Goal: Information Seeking & Learning: Learn about a topic

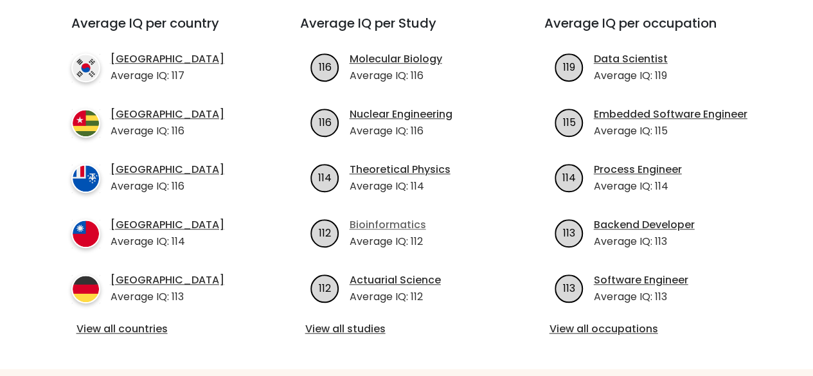
scroll to position [484, 0]
click at [157, 321] on link "View all countries" at bounding box center [162, 328] width 172 height 15
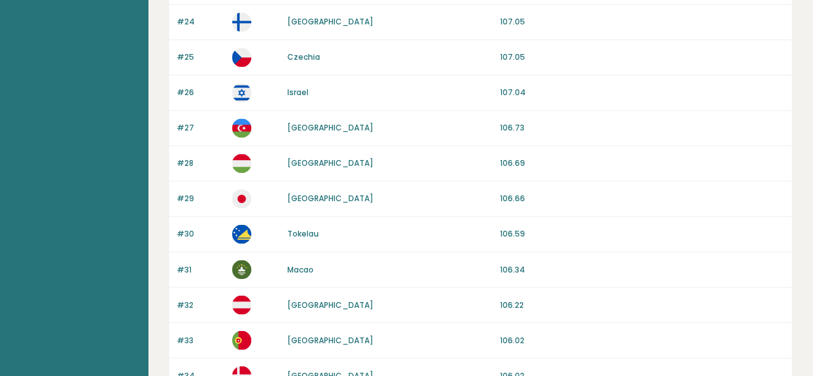
scroll to position [1298, 0]
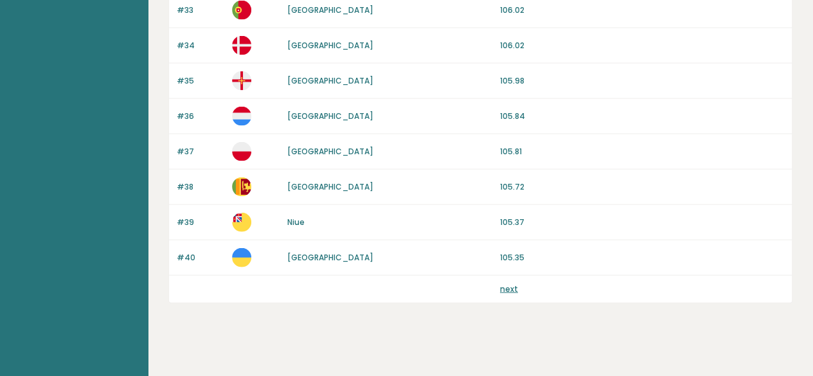
click at [507, 283] on link "next" at bounding box center [509, 288] width 18 height 11
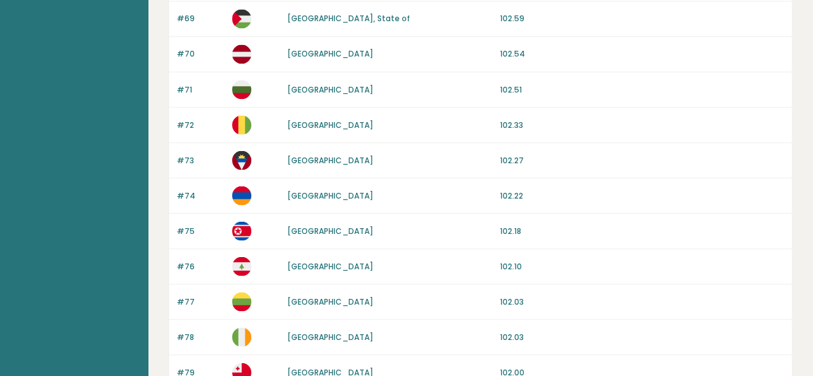
scroll to position [1298, 0]
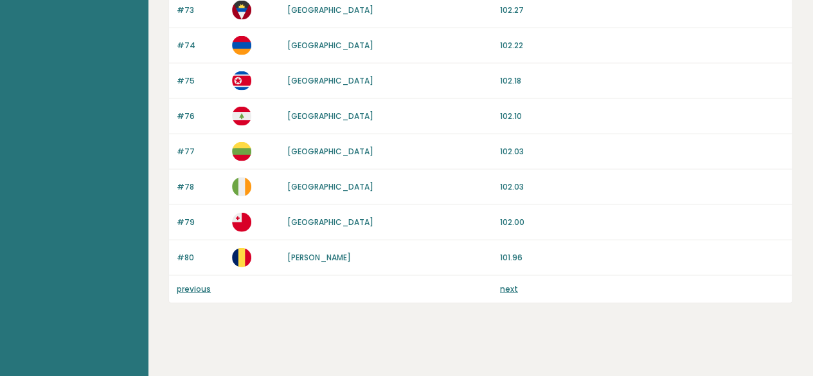
click at [510, 283] on link "next" at bounding box center [509, 288] width 18 height 11
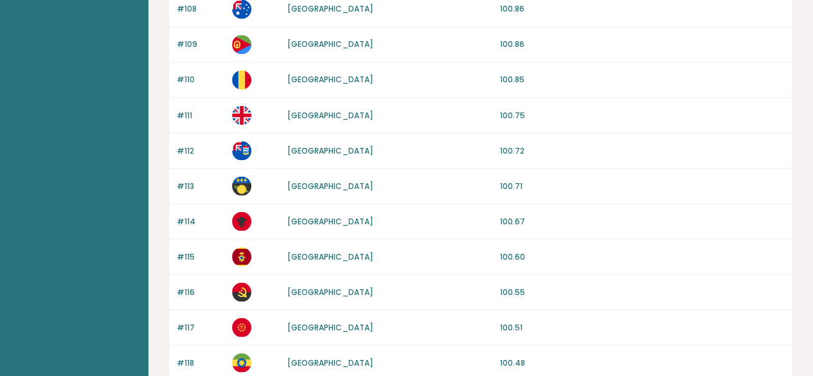
scroll to position [1298, 0]
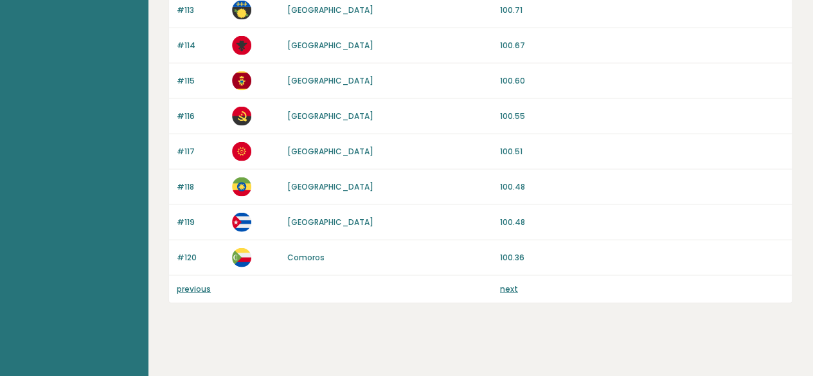
click at [506, 283] on link "next" at bounding box center [509, 288] width 18 height 11
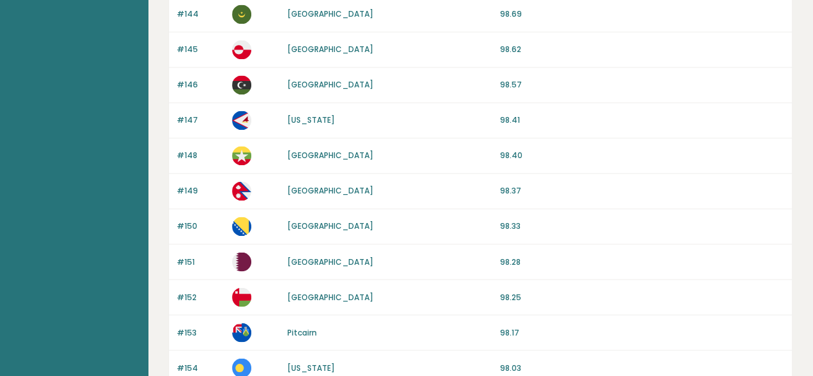
scroll to position [1298, 0]
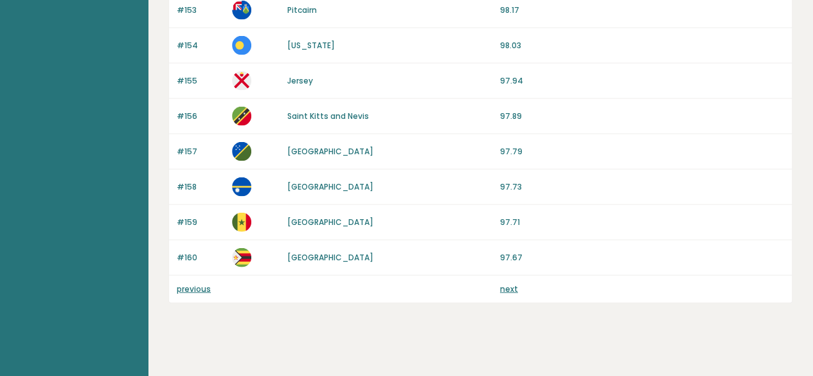
click at [505, 284] on link "next" at bounding box center [509, 288] width 18 height 11
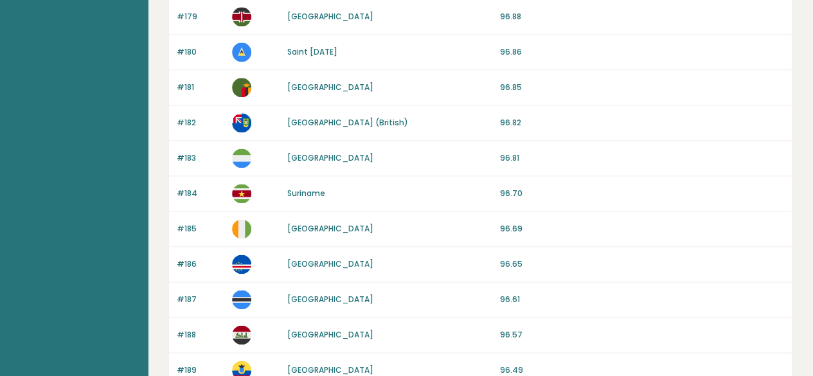
scroll to position [1298, 0]
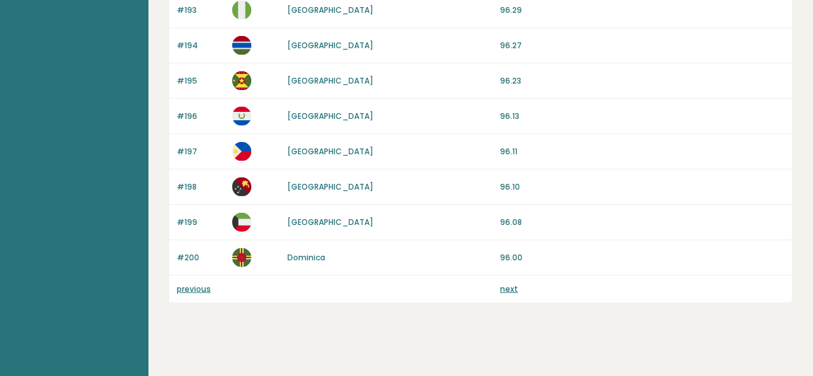
click at [505, 287] on div "previous next" at bounding box center [480, 289] width 622 height 27
click at [506, 283] on link "next" at bounding box center [509, 288] width 18 height 11
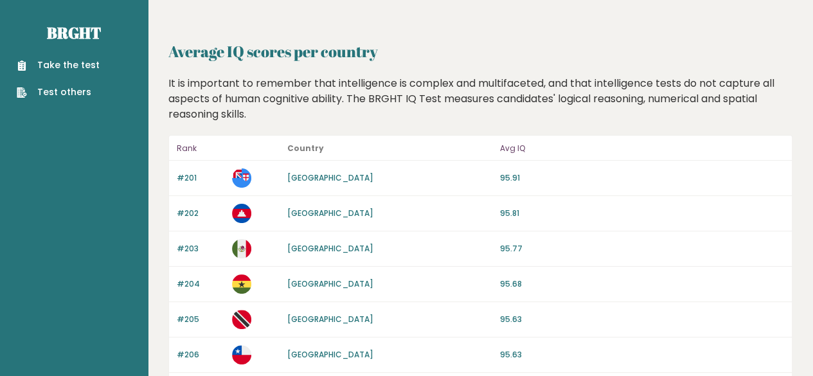
click at [190, 144] on p "Rank" at bounding box center [201, 148] width 48 height 15
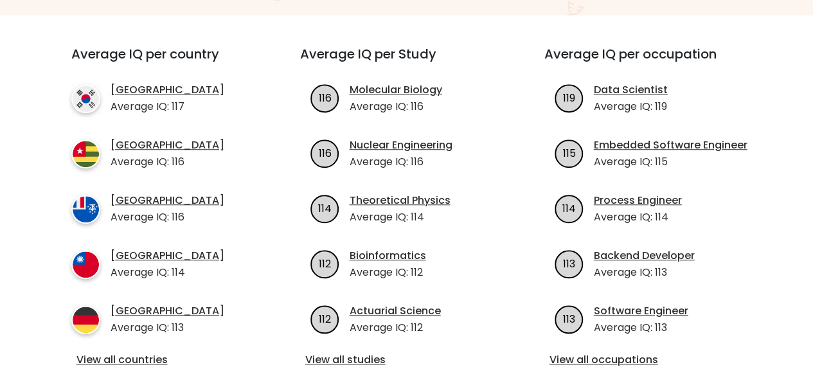
scroll to position [464, 0]
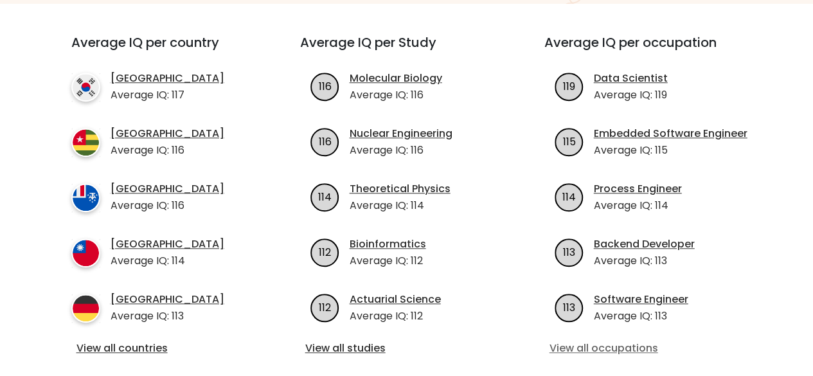
click at [597, 340] on link "View all occupations" at bounding box center [650, 347] width 203 height 15
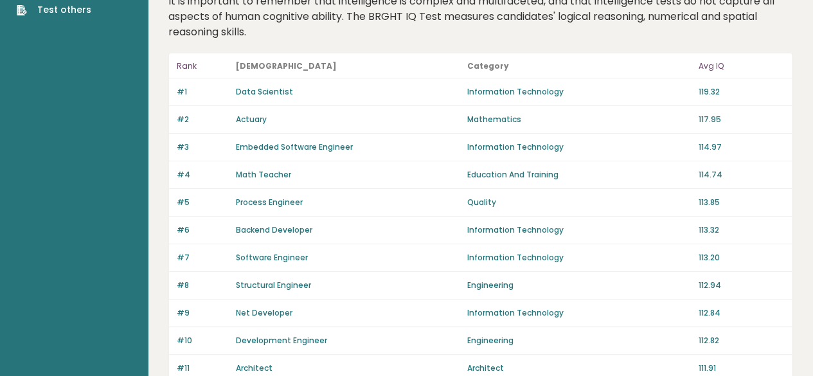
scroll to position [83, 0]
drag, startPoint x: 678, startPoint y: 146, endPoint x: 742, endPoint y: 143, distance: 63.6
click at [742, 143] on div "#3 Embedded Software Engineer Information Technology 114.97" at bounding box center [480, 147] width 622 height 28
click at [699, 145] on p "114.97" at bounding box center [741, 147] width 86 height 12
click at [703, 145] on p "114.97" at bounding box center [741, 147] width 86 height 12
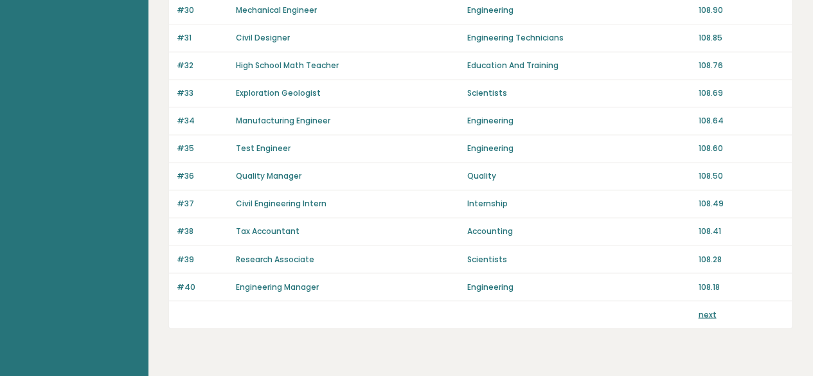
scroll to position [990, 0]
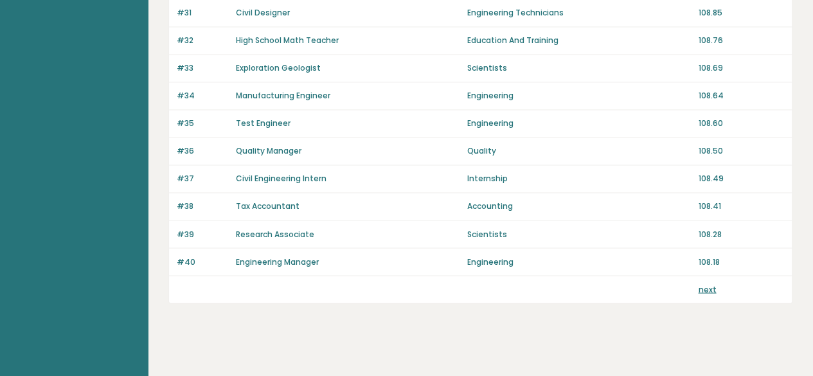
click at [711, 283] on link "next" at bounding box center [707, 288] width 18 height 11
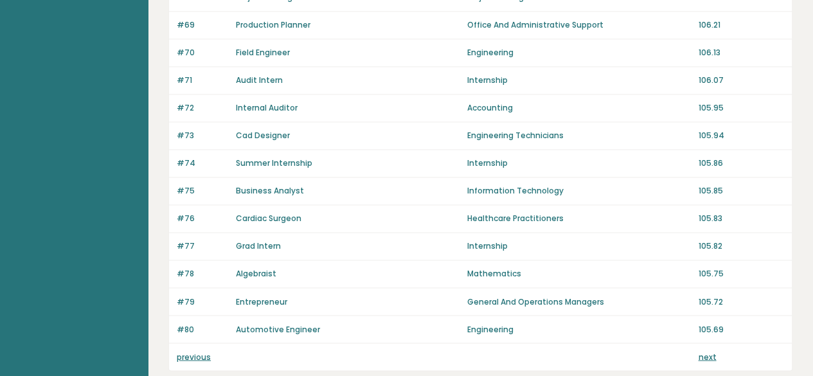
scroll to position [990, 0]
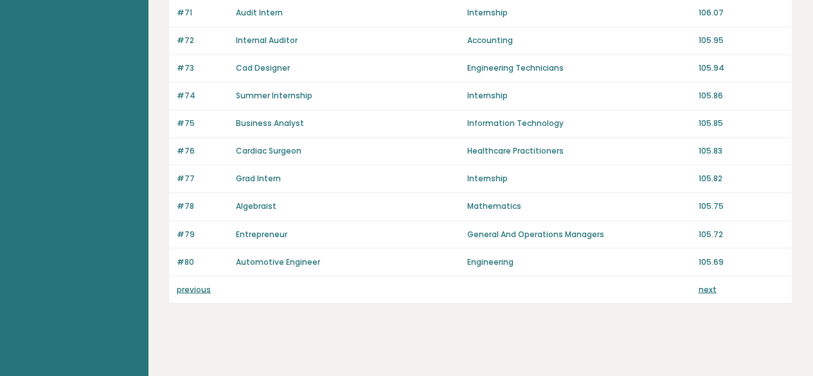
click at [706, 283] on link "next" at bounding box center [707, 288] width 18 height 11
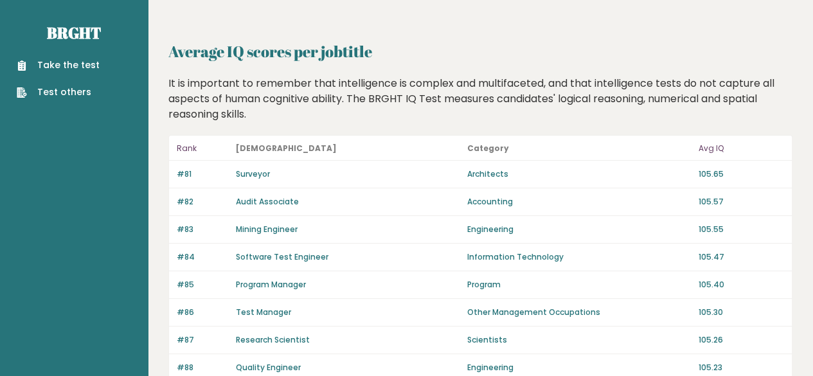
click at [703, 285] on p "105.40" at bounding box center [741, 285] width 86 height 12
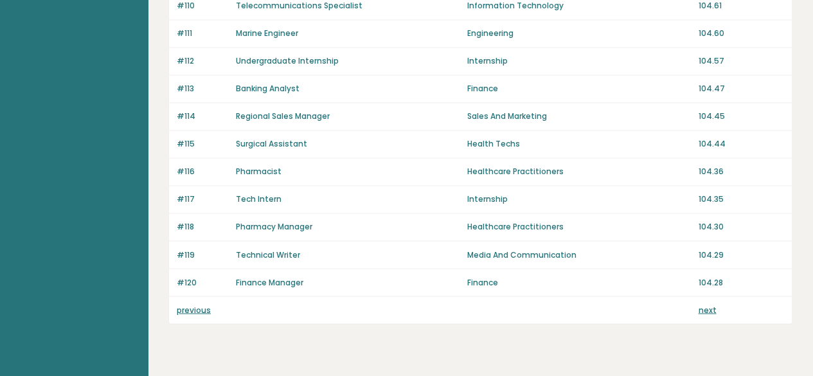
scroll to position [990, 0]
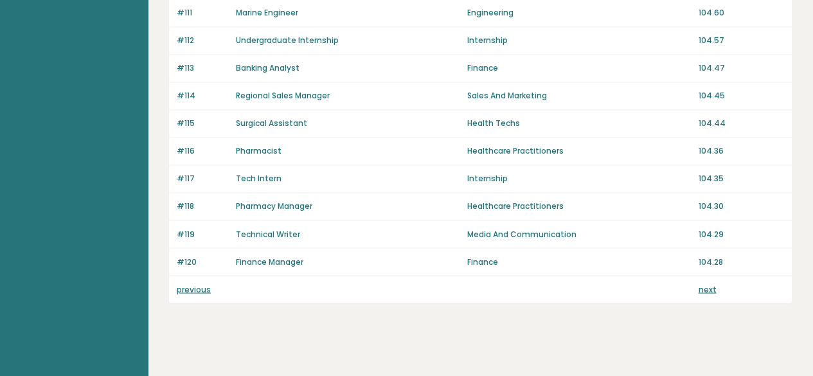
click at [705, 283] on link "next" at bounding box center [707, 288] width 18 height 11
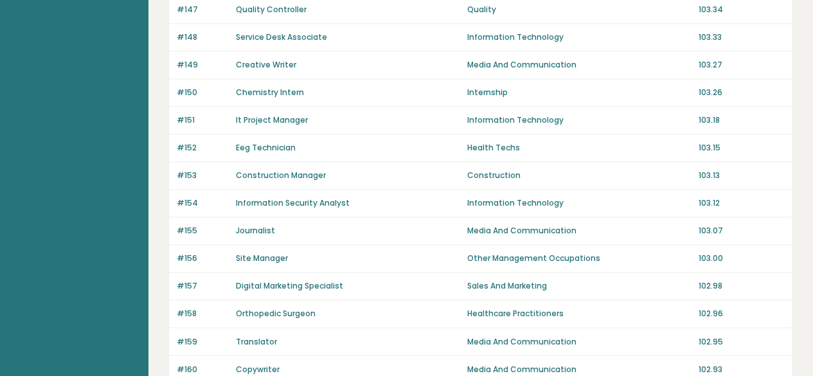
scroll to position [990, 0]
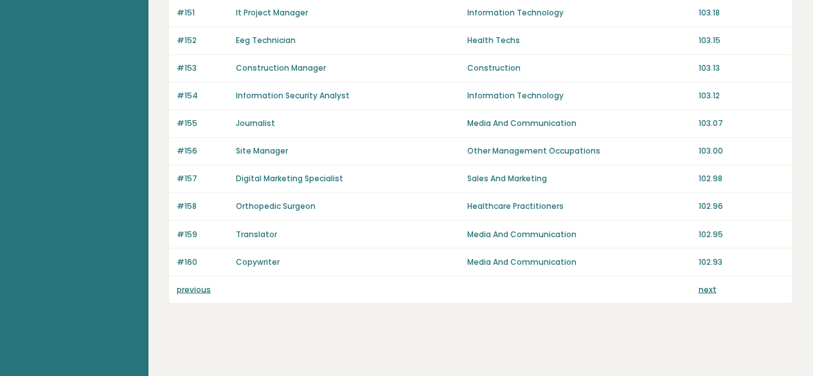
click at [705, 283] on link "next" at bounding box center [707, 288] width 18 height 11
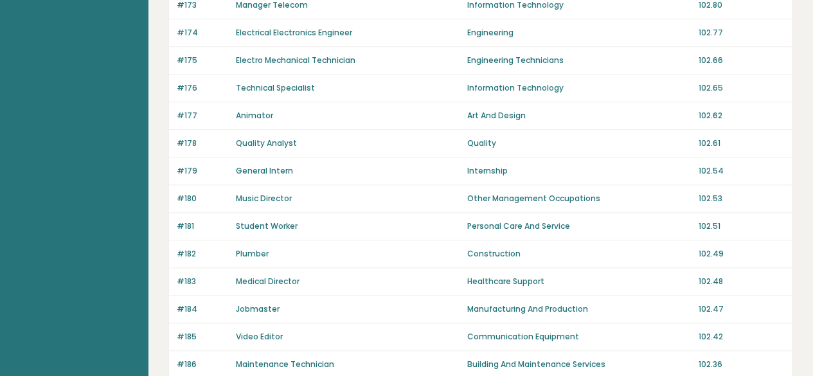
scroll to position [990, 0]
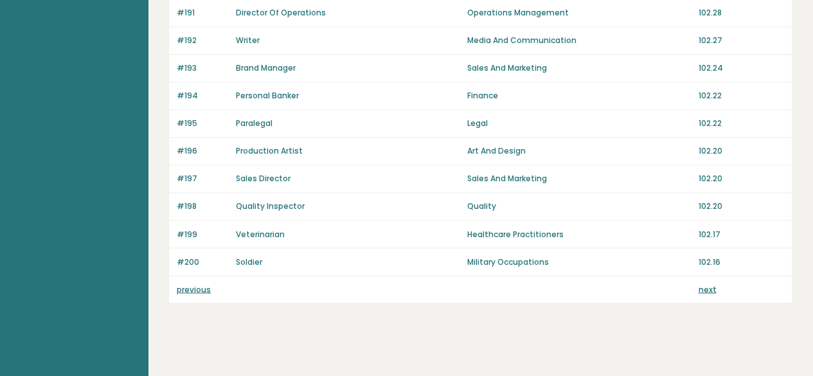
click at [707, 283] on link "next" at bounding box center [707, 288] width 18 height 11
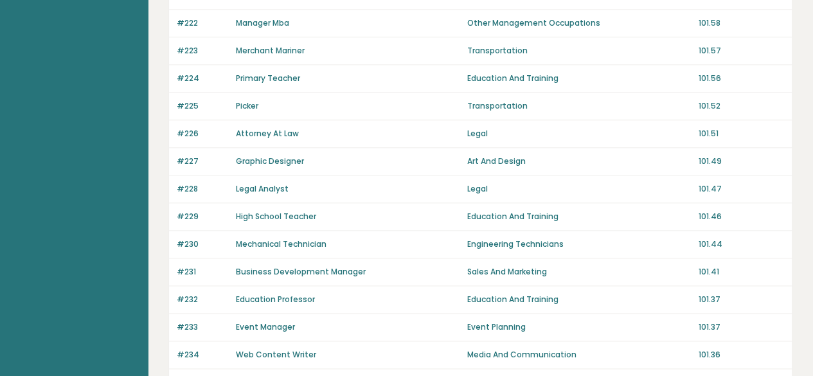
scroll to position [990, 0]
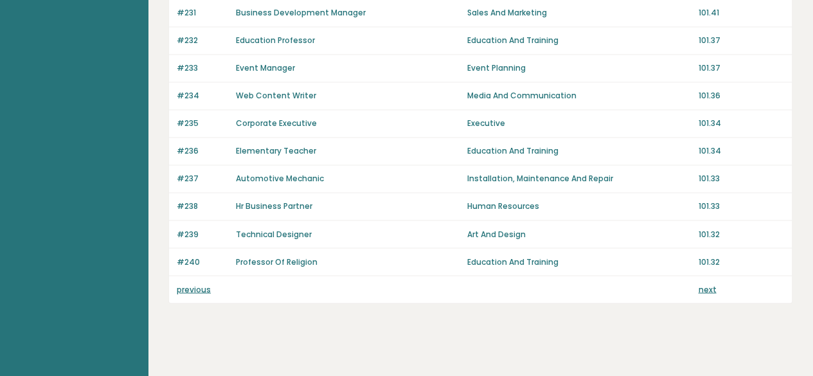
click at [710, 283] on link "next" at bounding box center [707, 288] width 18 height 11
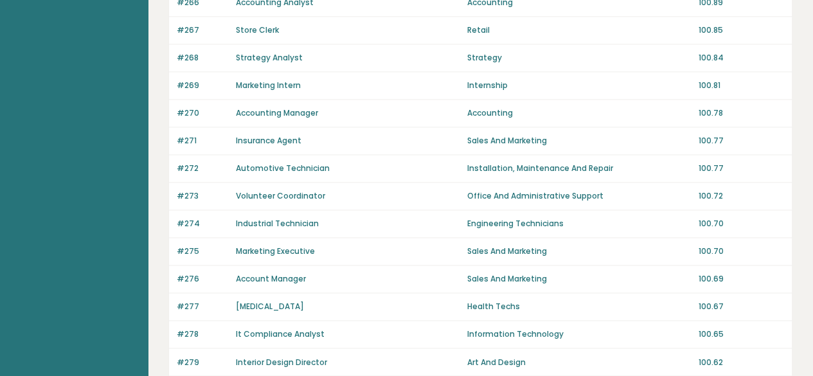
scroll to position [990, 0]
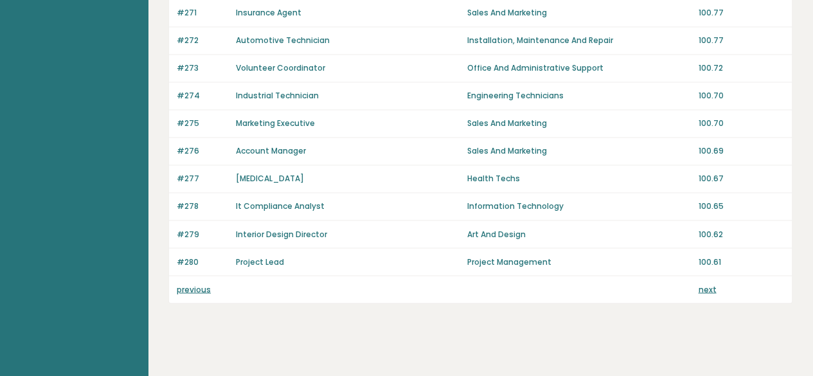
click at [708, 283] on link "next" at bounding box center [707, 288] width 18 height 11
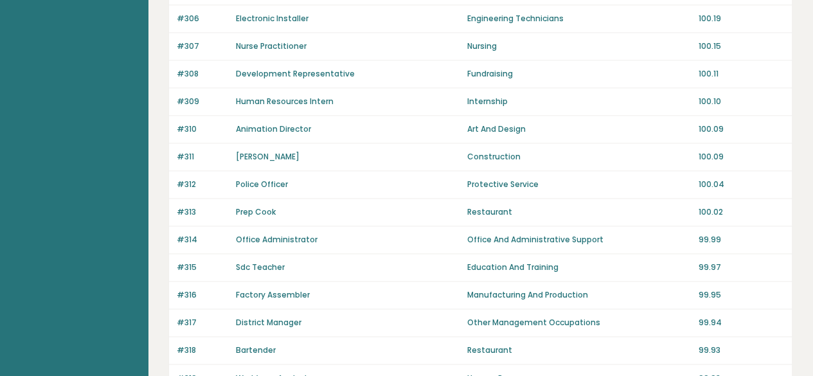
scroll to position [990, 0]
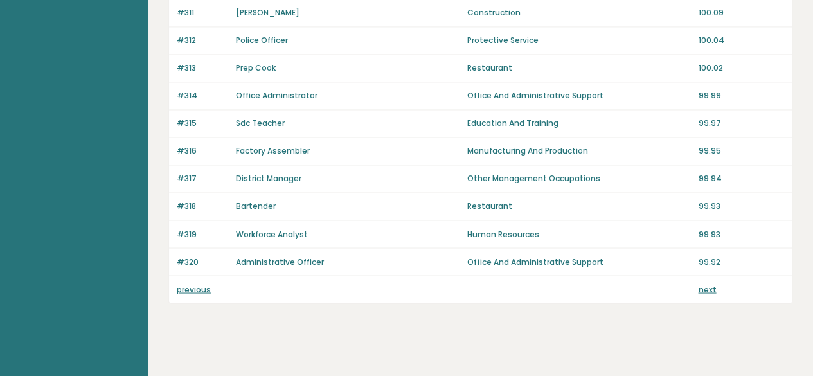
click at [698, 283] on link "next" at bounding box center [707, 288] width 18 height 11
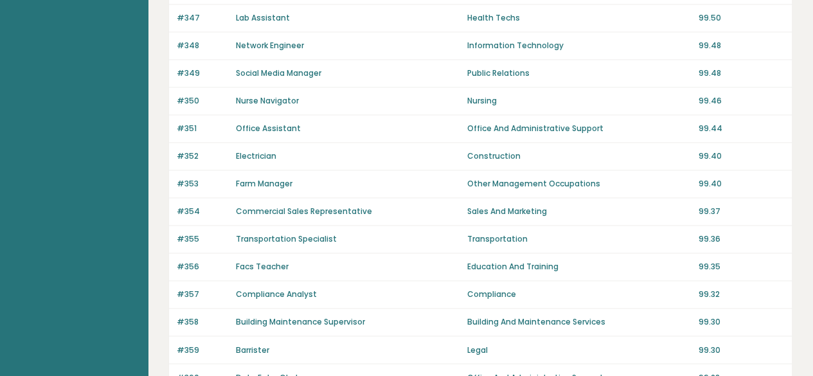
scroll to position [990, 0]
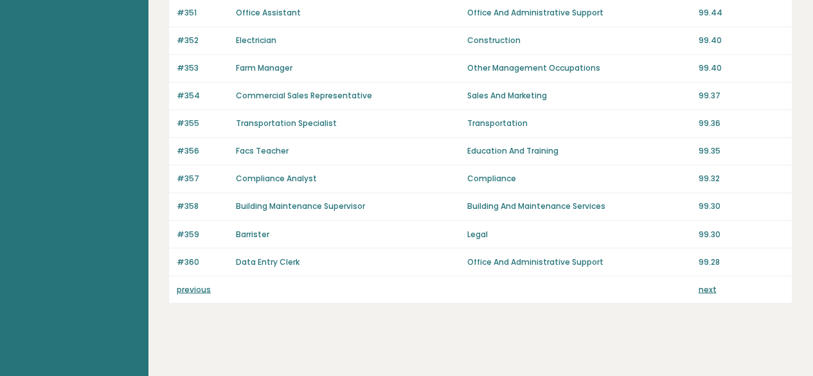
click at [699, 283] on link "next" at bounding box center [707, 288] width 18 height 11
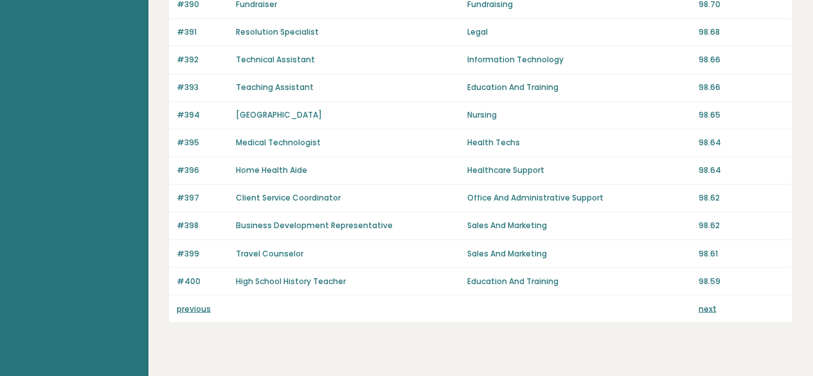
scroll to position [990, 0]
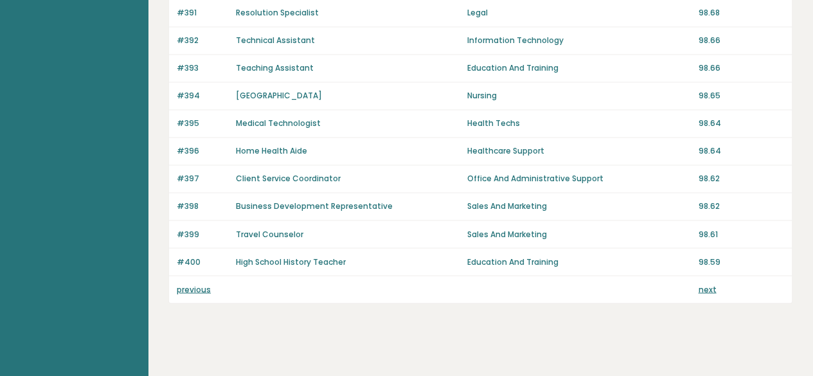
click at [703, 283] on link "next" at bounding box center [707, 288] width 18 height 11
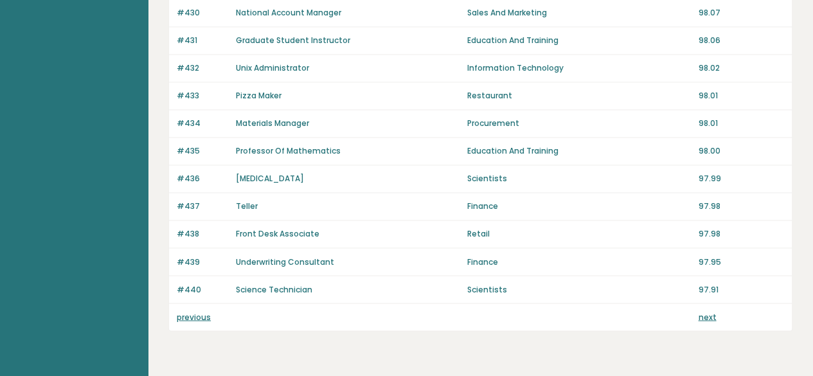
scroll to position [990, 0]
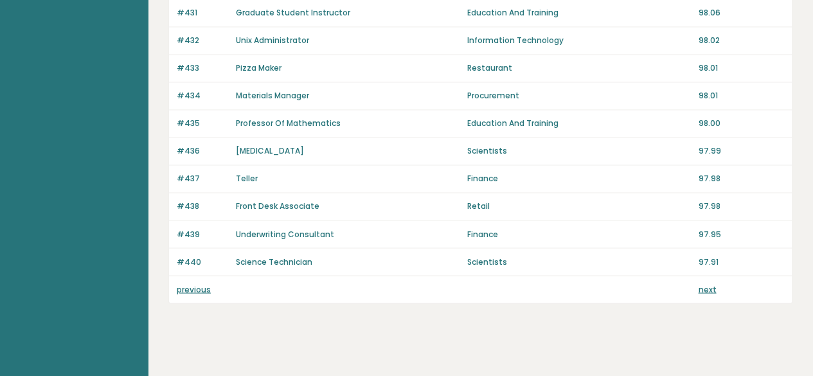
click at [706, 283] on link "next" at bounding box center [707, 288] width 18 height 11
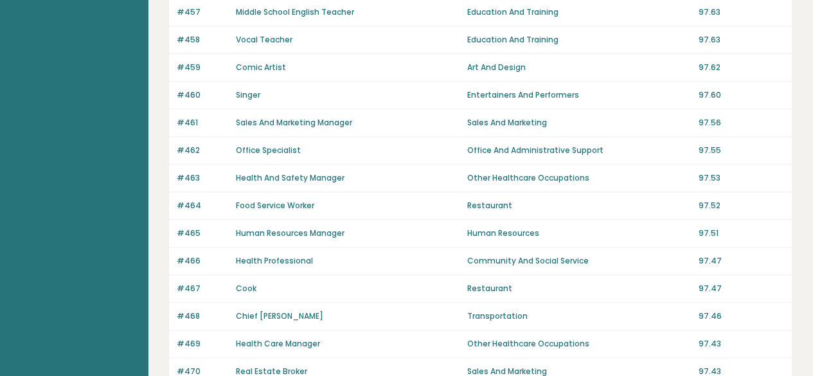
scroll to position [990, 0]
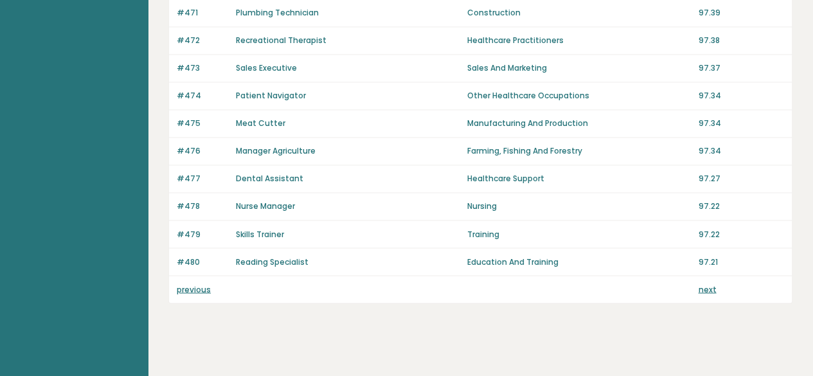
click at [708, 283] on link "next" at bounding box center [707, 288] width 18 height 11
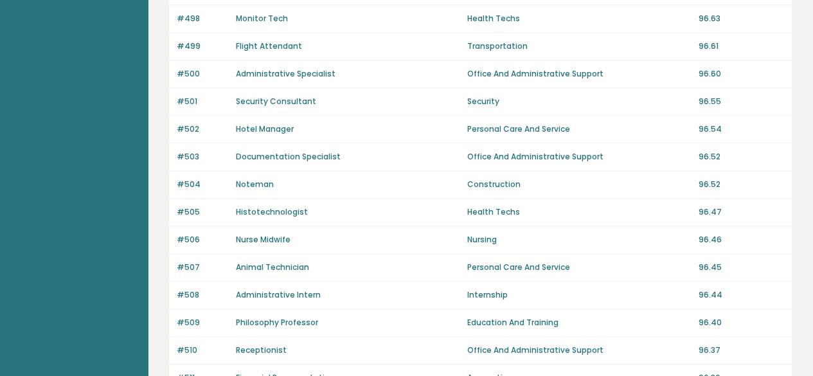
scroll to position [990, 0]
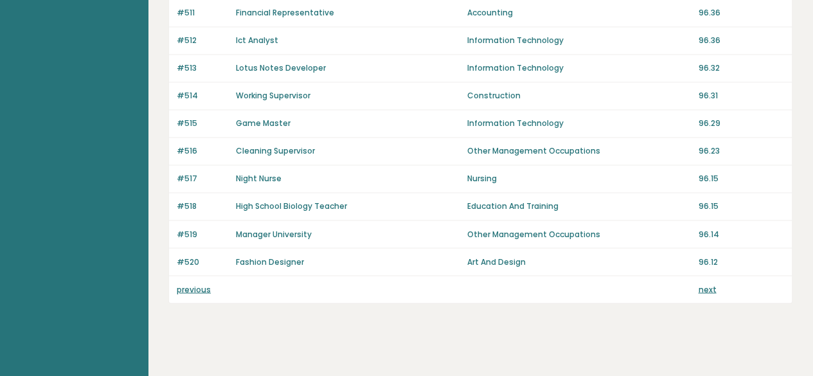
click at [705, 283] on link "next" at bounding box center [707, 288] width 18 height 11
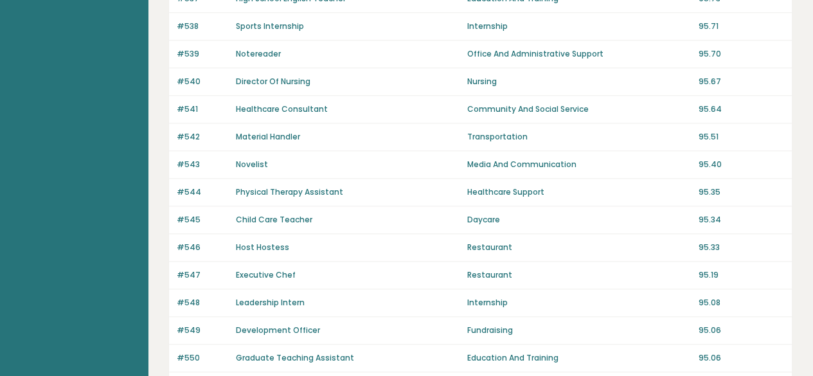
scroll to position [990, 0]
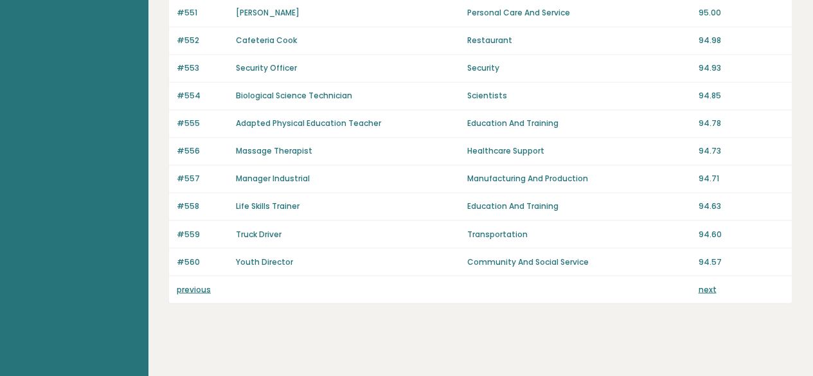
click at [702, 283] on link "next" at bounding box center [707, 288] width 18 height 11
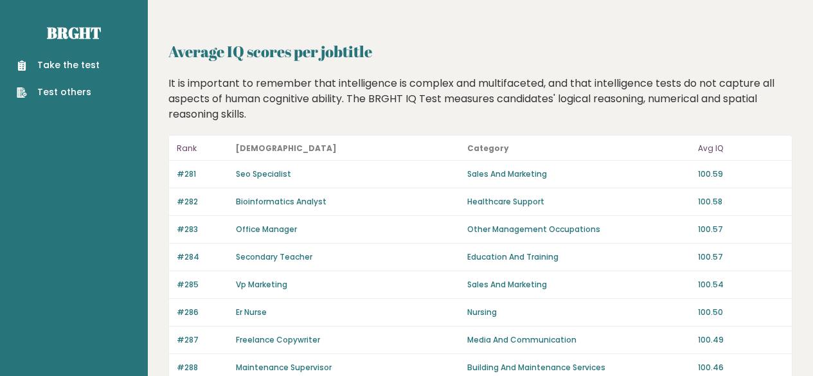
scroll to position [867, 0]
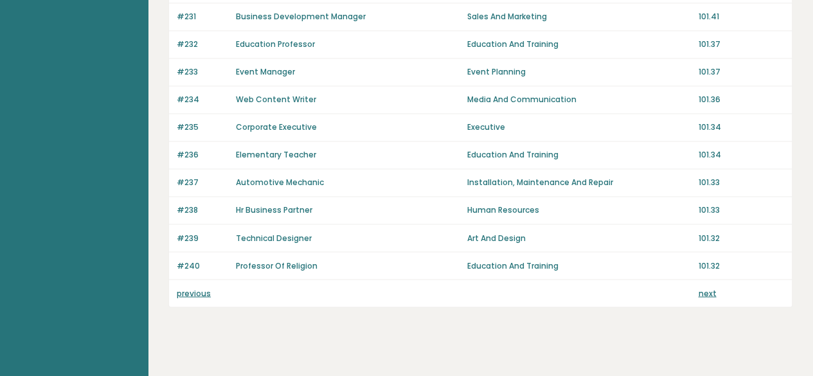
scroll to position [990, 0]
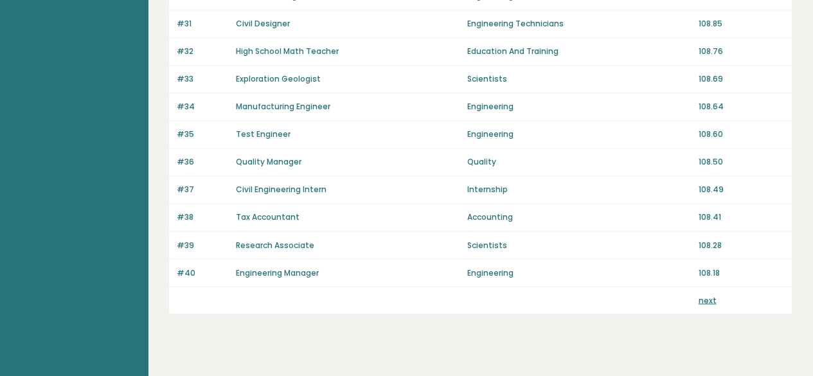
scroll to position [990, 0]
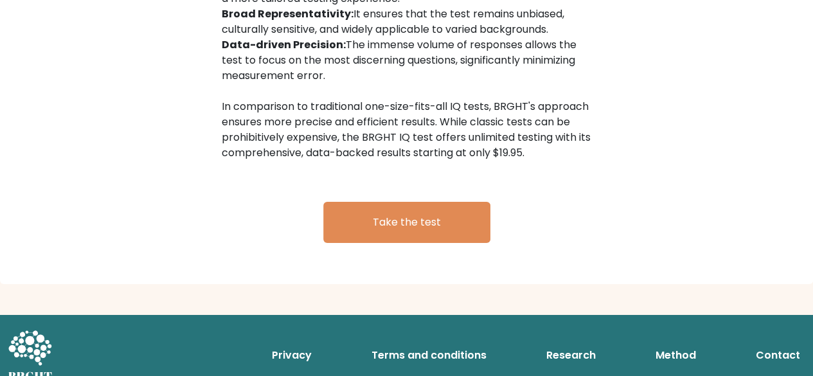
scroll to position [2174, 0]
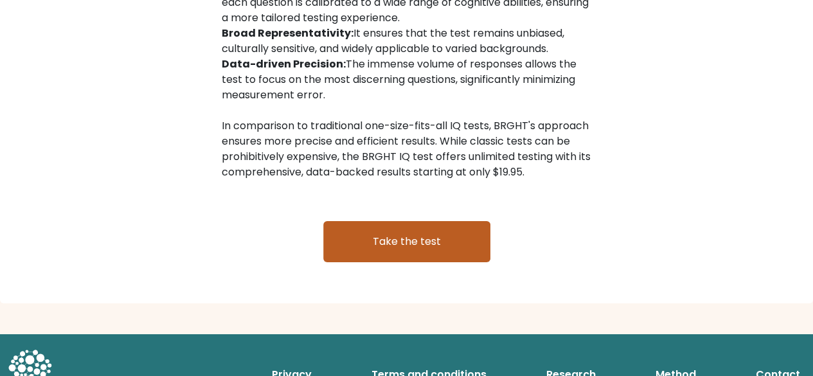
click at [473, 228] on link "Take the test" at bounding box center [406, 241] width 167 height 41
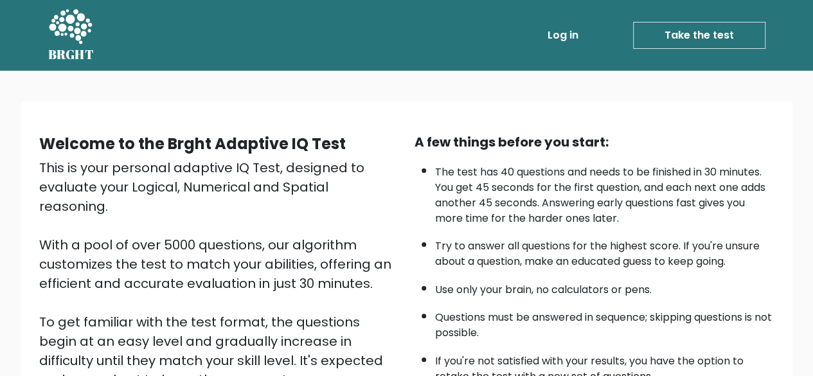
scroll to position [212, 0]
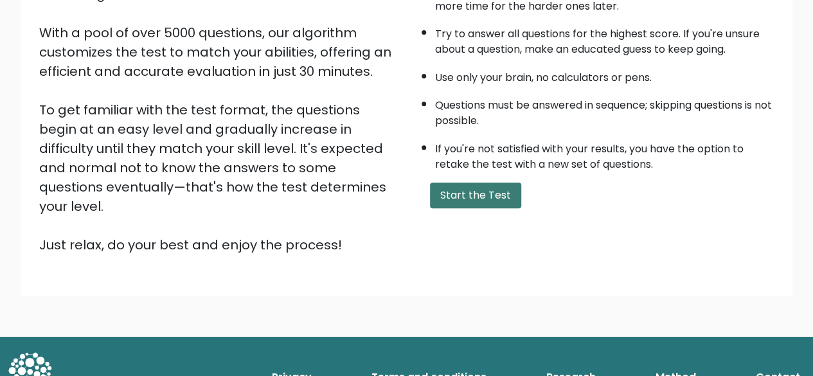
click at [469, 191] on button "Start the Test" at bounding box center [475, 195] width 91 height 26
